Goal: Task Accomplishment & Management: Manage account settings

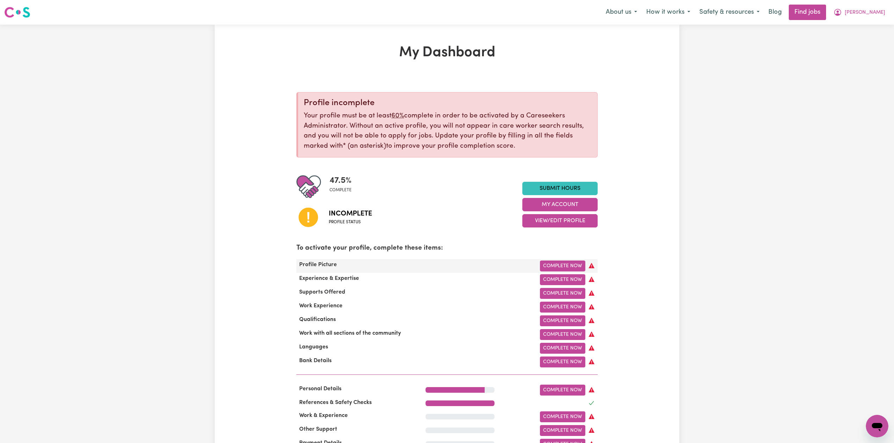
scroll to position [94, 0]
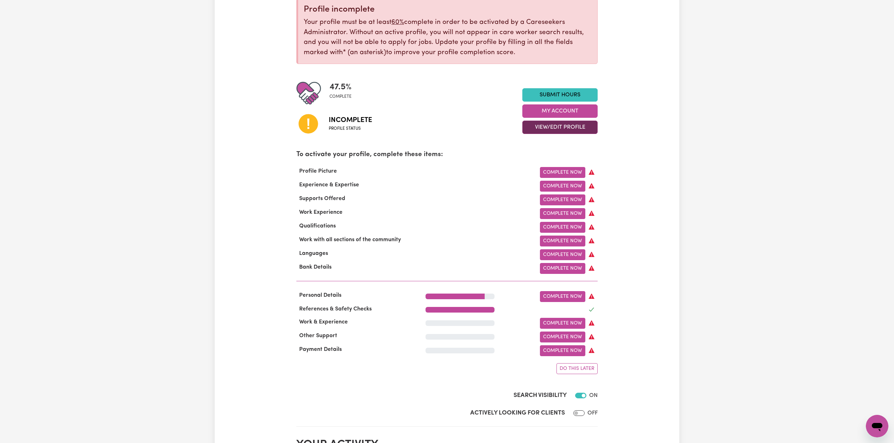
click at [543, 127] on button "View/Edit Profile" at bounding box center [559, 127] width 75 height 13
click at [534, 158] on link "Edit Profile" at bounding box center [556, 159] width 66 height 14
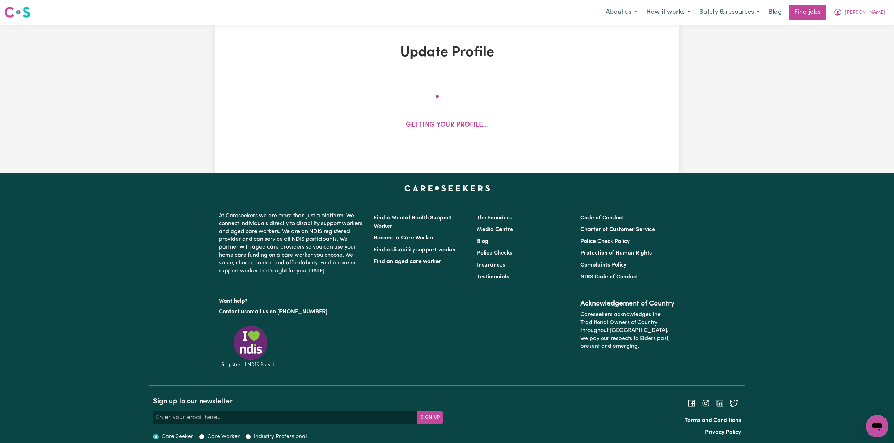
select select "[DEMOGRAPHIC_DATA]"
select select "[DEMOGRAPHIC_DATA] Citizen"
select select "Studying a healthcare related degree or qualification"
select select "42"
select select "45"
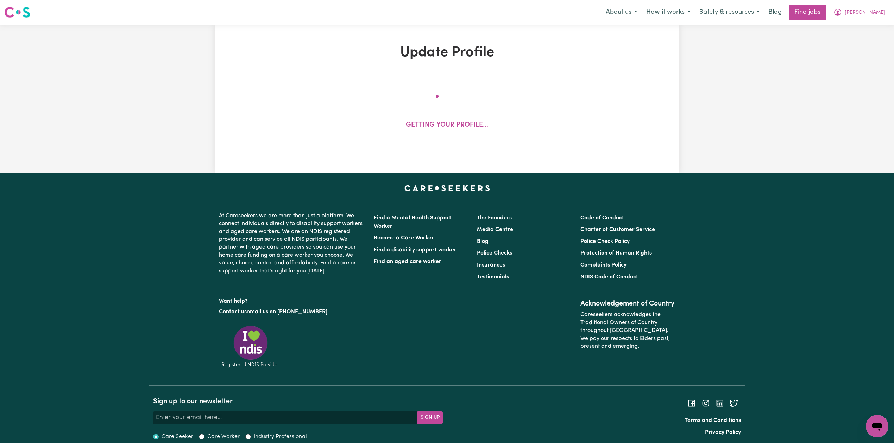
select select "50"
select select "80"
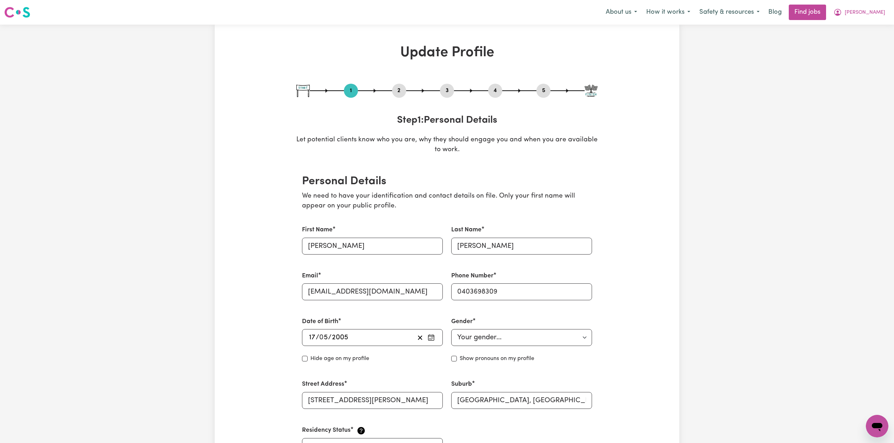
click at [398, 93] on button "2" at bounding box center [399, 90] width 14 height 9
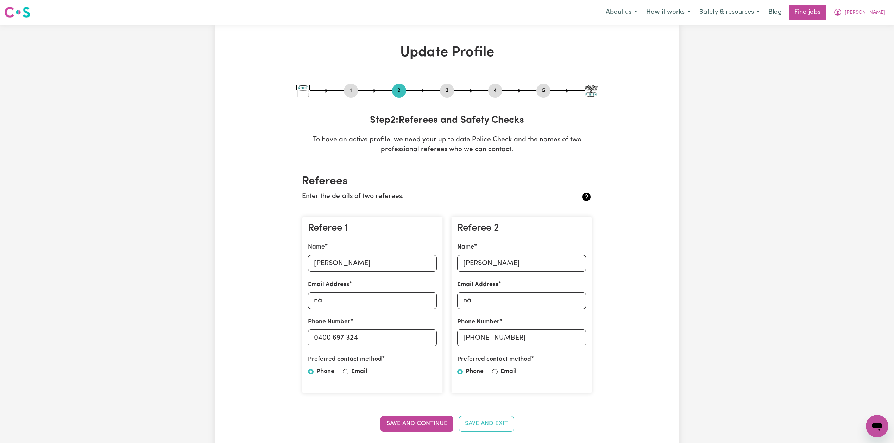
scroll to position [94, 0]
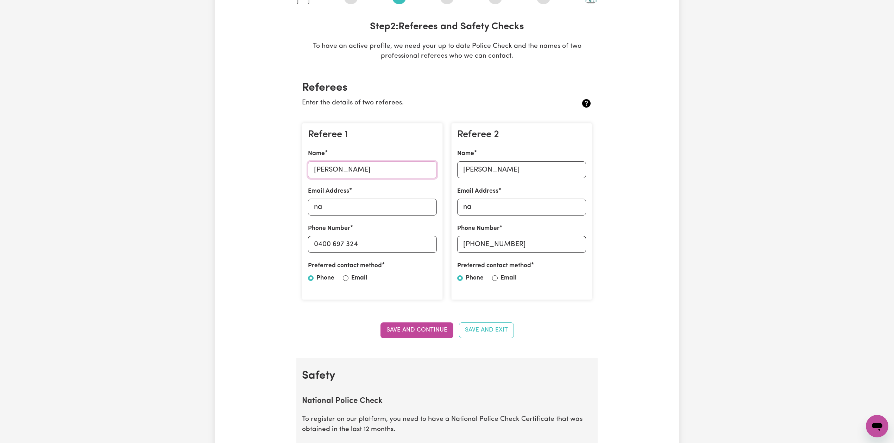
click at [357, 170] on input "[PERSON_NAME]" at bounding box center [372, 170] width 129 height 17
click at [344, 241] on input "0400 697 324" at bounding box center [372, 244] width 129 height 17
drag, startPoint x: 320, startPoint y: 241, endPoint x: 388, endPoint y: 241, distance: 68.3
click at [388, 241] on input "0400 697 324" at bounding box center [372, 244] width 129 height 17
click at [518, 172] on input "[PERSON_NAME]" at bounding box center [521, 170] width 129 height 17
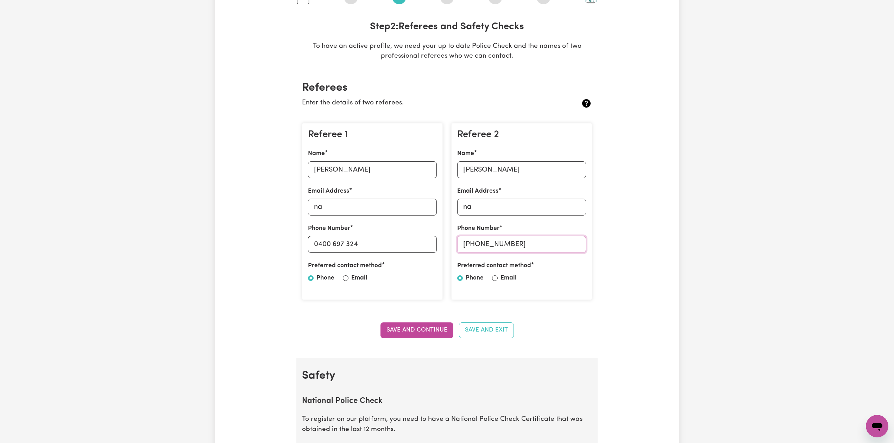
drag, startPoint x: 476, startPoint y: 244, endPoint x: 545, endPoint y: 238, distance: 68.8
click at [545, 238] on input "[PHONE_NUMBER]" at bounding box center [521, 244] width 129 height 17
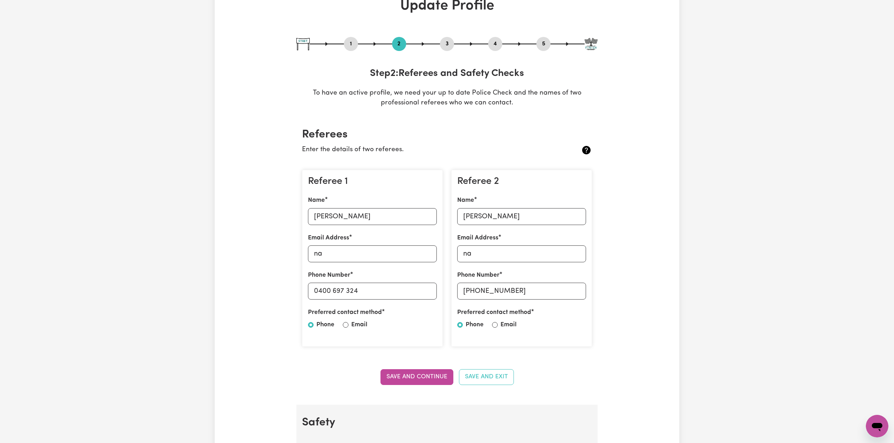
scroll to position [0, 0]
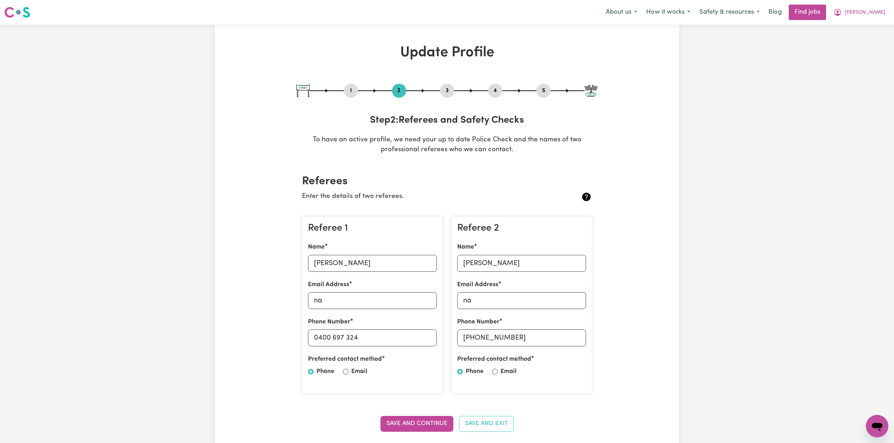
click at [551, 89] on div "1 2 3 4 5" at bounding box center [446, 91] width 301 height 14
click at [545, 94] on button "5" at bounding box center [543, 90] width 14 height 9
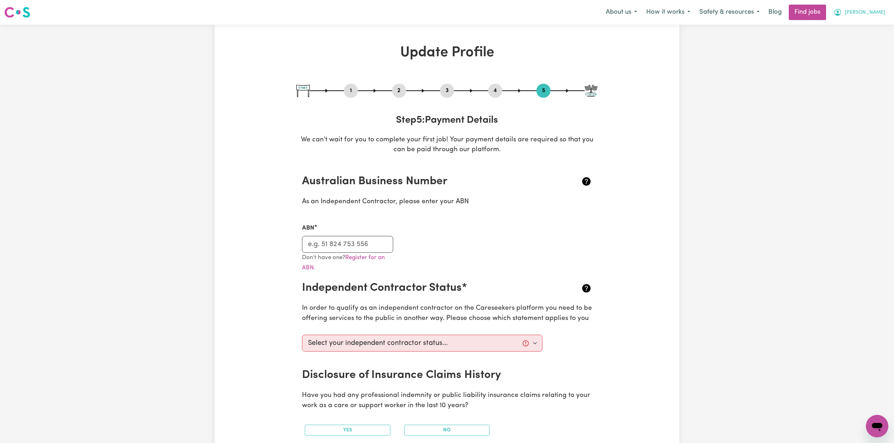
click at [870, 11] on span "[PERSON_NAME]" at bounding box center [865, 13] width 40 height 8
click at [859, 62] on div "Update Profile 1 2 3 4 5 Step 5 : Payment Details We can't wait for you to comp…" at bounding box center [447, 404] width 894 height 758
click at [869, 13] on span "[PERSON_NAME]" at bounding box center [865, 13] width 40 height 8
click at [860, 55] on link "Logout" at bounding box center [862, 53] width 56 height 13
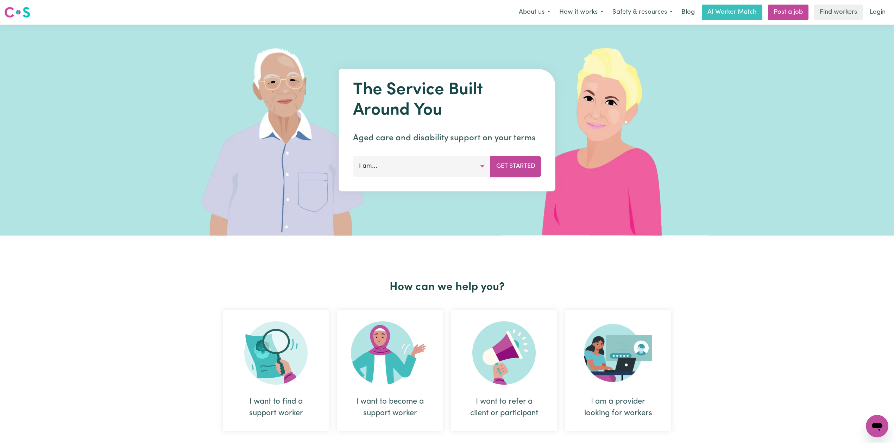
click at [873, 4] on nav "Menu About us How it works Safety & resources Blog AI Worker Match Post a job F…" at bounding box center [447, 12] width 894 height 25
click at [884, 14] on link "Login" at bounding box center [877, 12] width 24 height 15
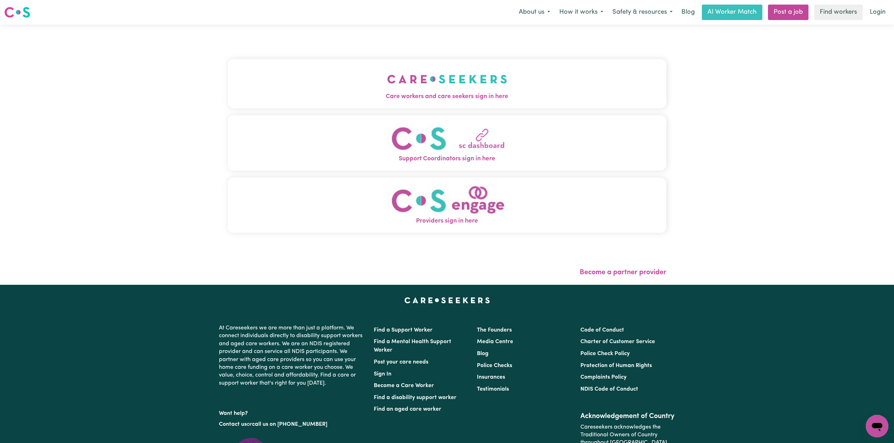
click at [380, 116] on button "Support Coordinators sign in here" at bounding box center [447, 142] width 438 height 55
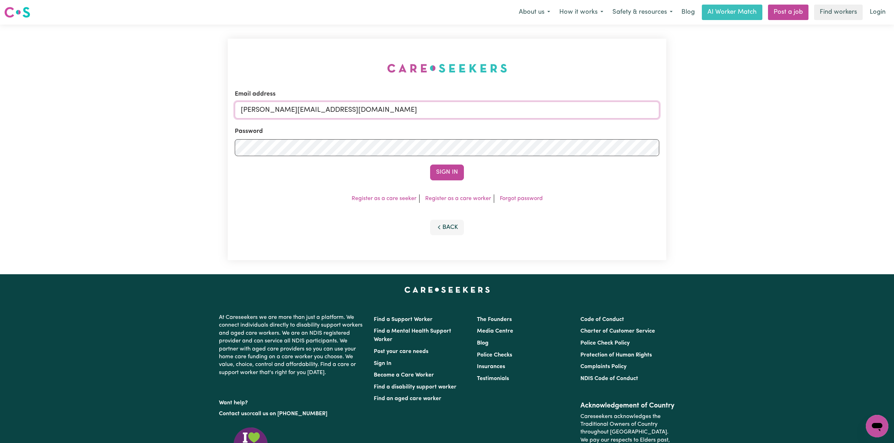
click at [363, 113] on input "[PERSON_NAME][EMAIL_ADDRESS][DOMAIN_NAME]" at bounding box center [447, 110] width 424 height 17
drag, startPoint x: 277, startPoint y: 110, endPoint x: 434, endPoint y: 113, distance: 156.6
click at [434, 113] on input "Superuser~[EMAIL_ADDRESS][DOMAIN_NAME]" at bounding box center [447, 110] width 424 height 17
type input "Superuser~[EMAIL_ADDRESS][DOMAIN_NAME]"
click at [444, 168] on button "Sign In" at bounding box center [447, 172] width 34 height 15
